Goal: Information Seeking & Learning: Learn about a topic

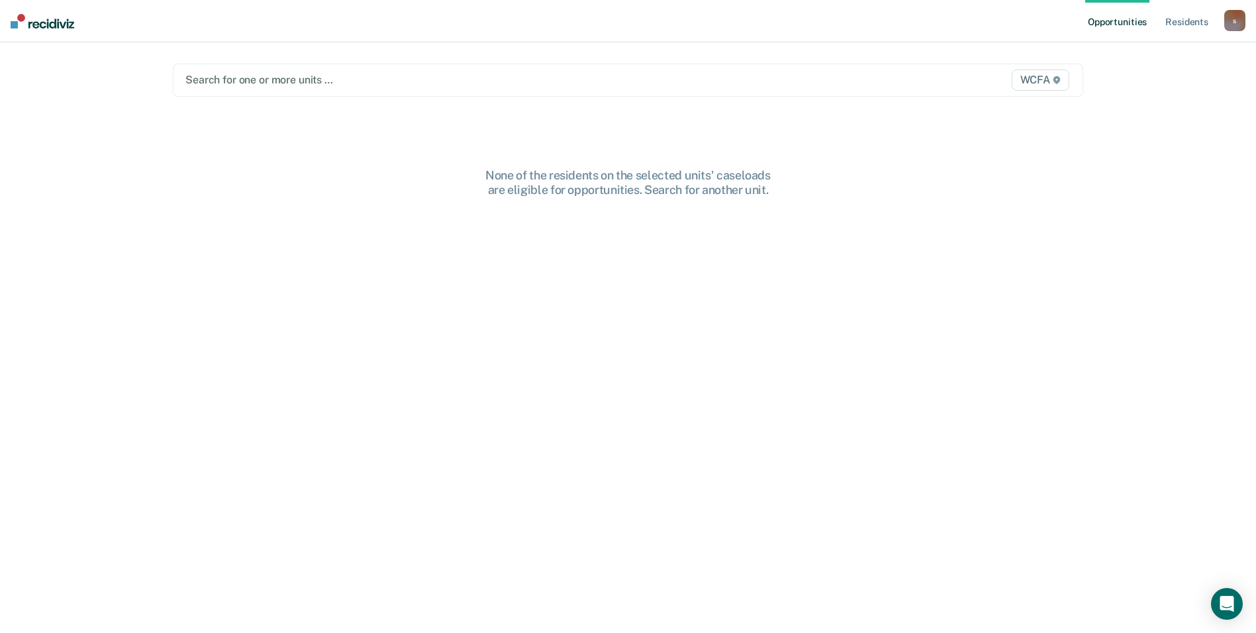
drag, startPoint x: 267, startPoint y: 79, endPoint x: 279, endPoint y: 77, distance: 11.3
click at [267, 79] on div at bounding box center [494, 79] width 619 height 15
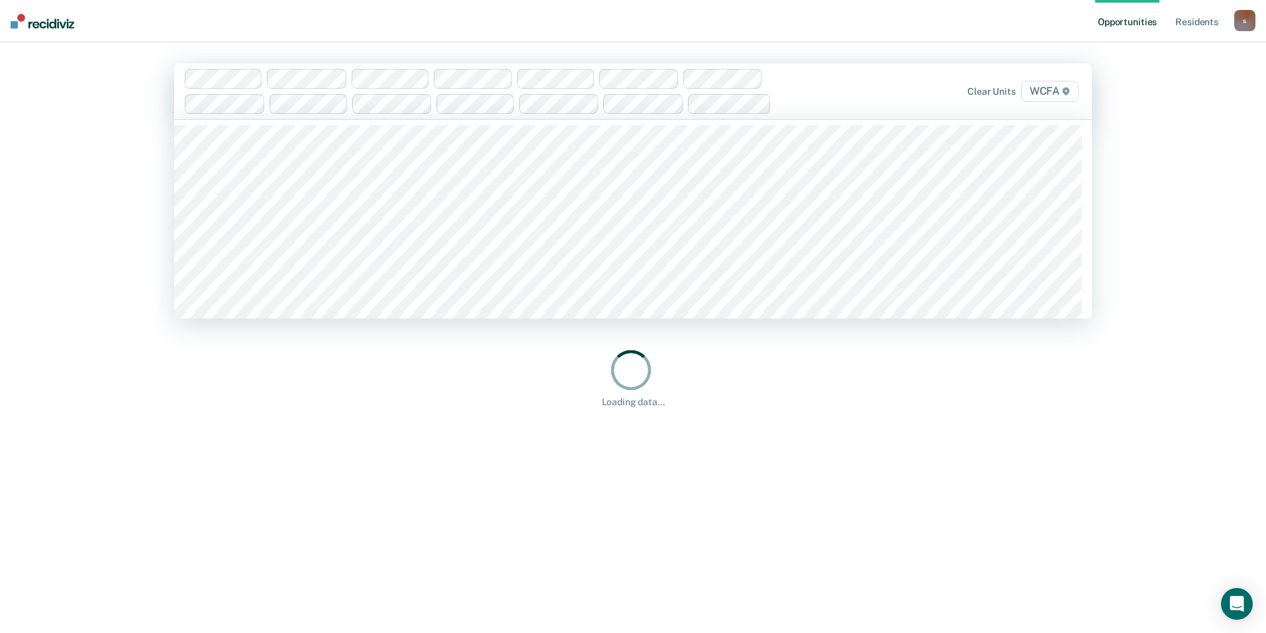
click at [607, 156] on div "Opportunities Resident s [EMAIL_ADDRESS][PERSON_NAME][DOMAIN_NAME] s Profile Ho…" at bounding box center [633, 316] width 1266 height 633
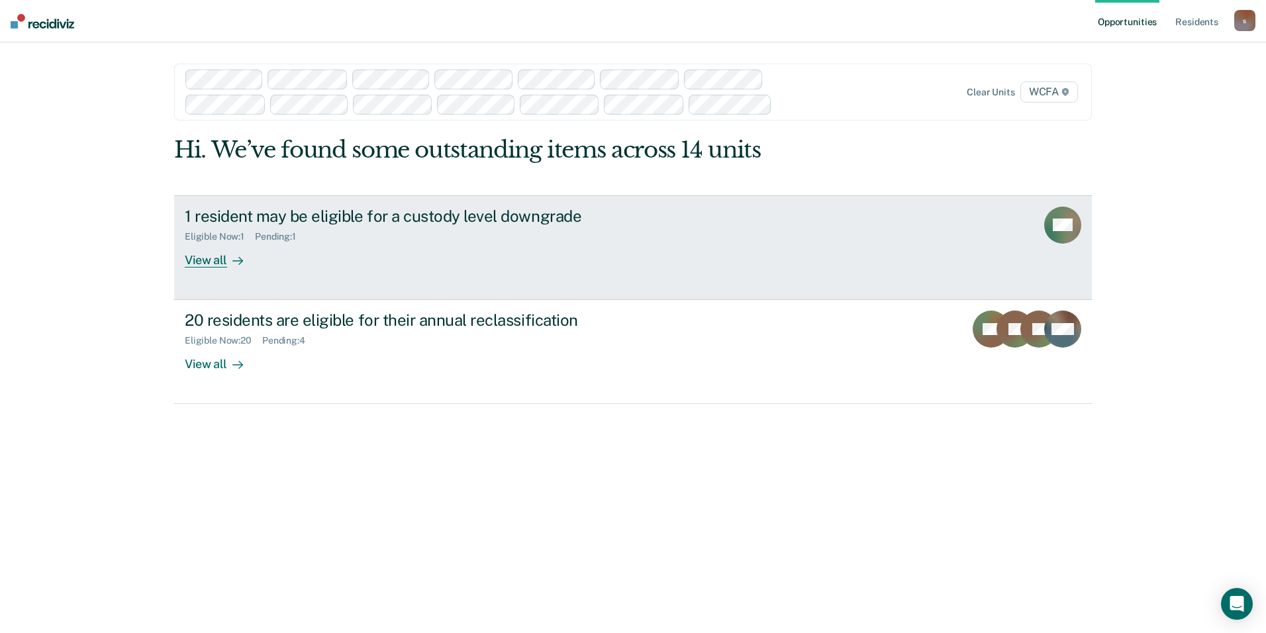
click at [200, 259] on div "View all" at bounding box center [222, 255] width 74 height 26
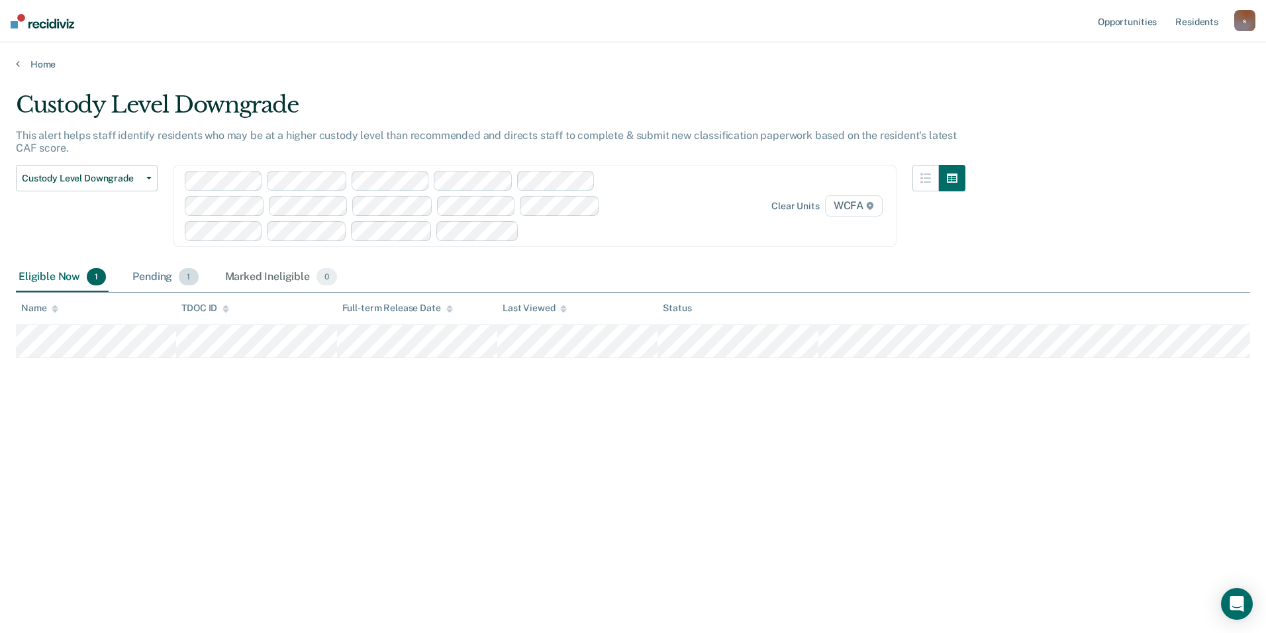
click at [162, 276] on div "Pending 1" at bounding box center [165, 277] width 71 height 29
click at [62, 279] on div "Eligible Now 1" at bounding box center [62, 277] width 93 height 29
click at [42, 60] on link "Home" at bounding box center [633, 64] width 1234 height 12
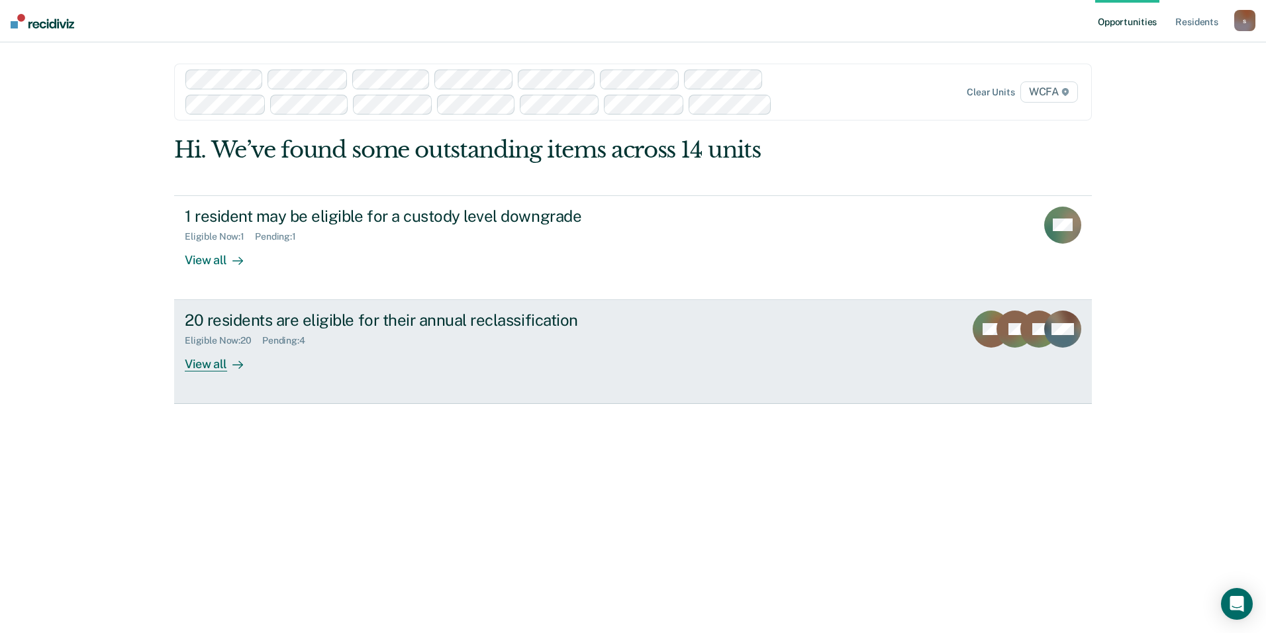
click at [201, 365] on div "View all" at bounding box center [222, 359] width 74 height 26
